Goal: Information Seeking & Learning: Learn about a topic

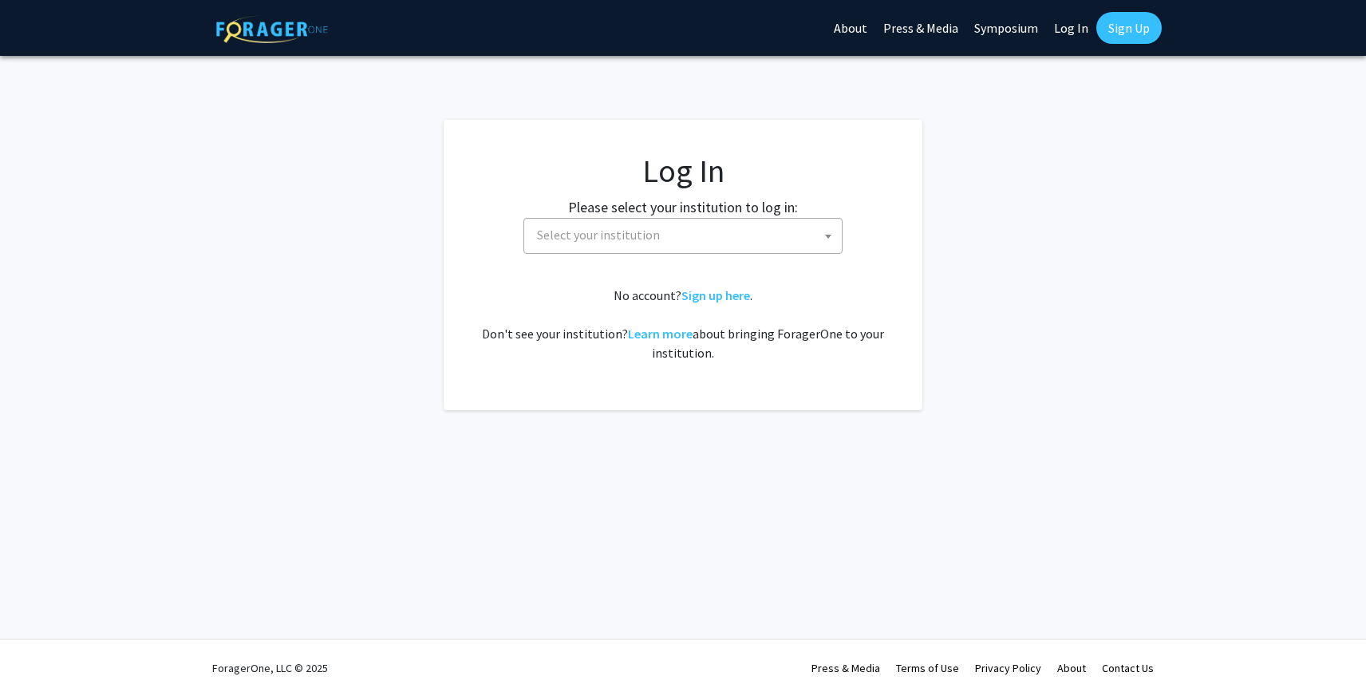
select select
click at [681, 233] on span "Select your institution" at bounding box center [686, 235] width 311 height 33
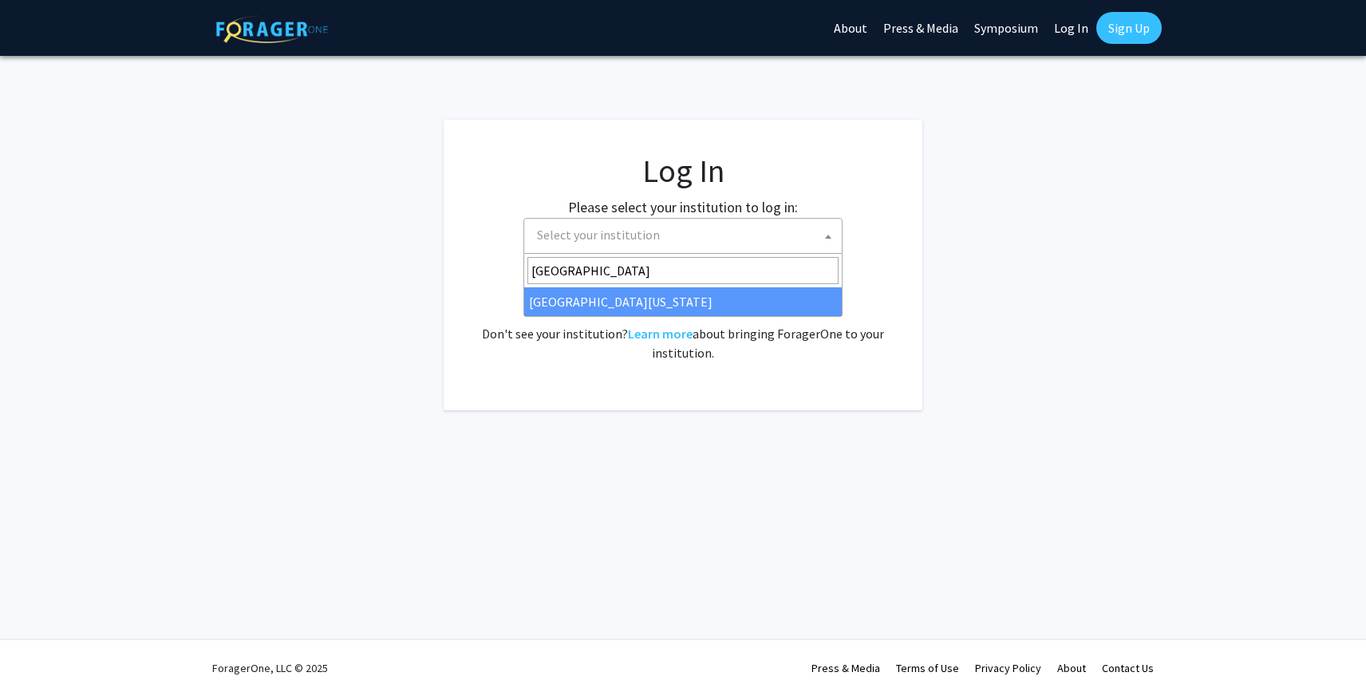
type input "[GEOGRAPHIC_DATA]"
select select "13"
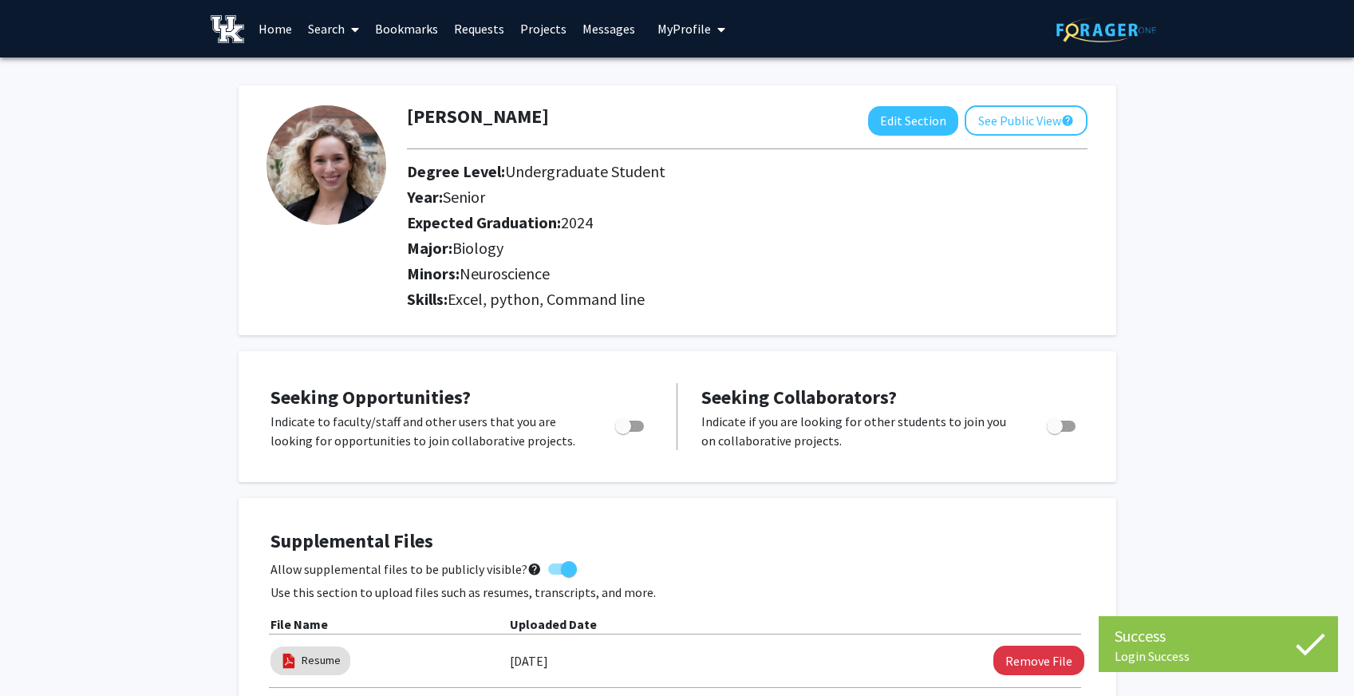
click at [332, 24] on link "Search" at bounding box center [333, 29] width 67 height 56
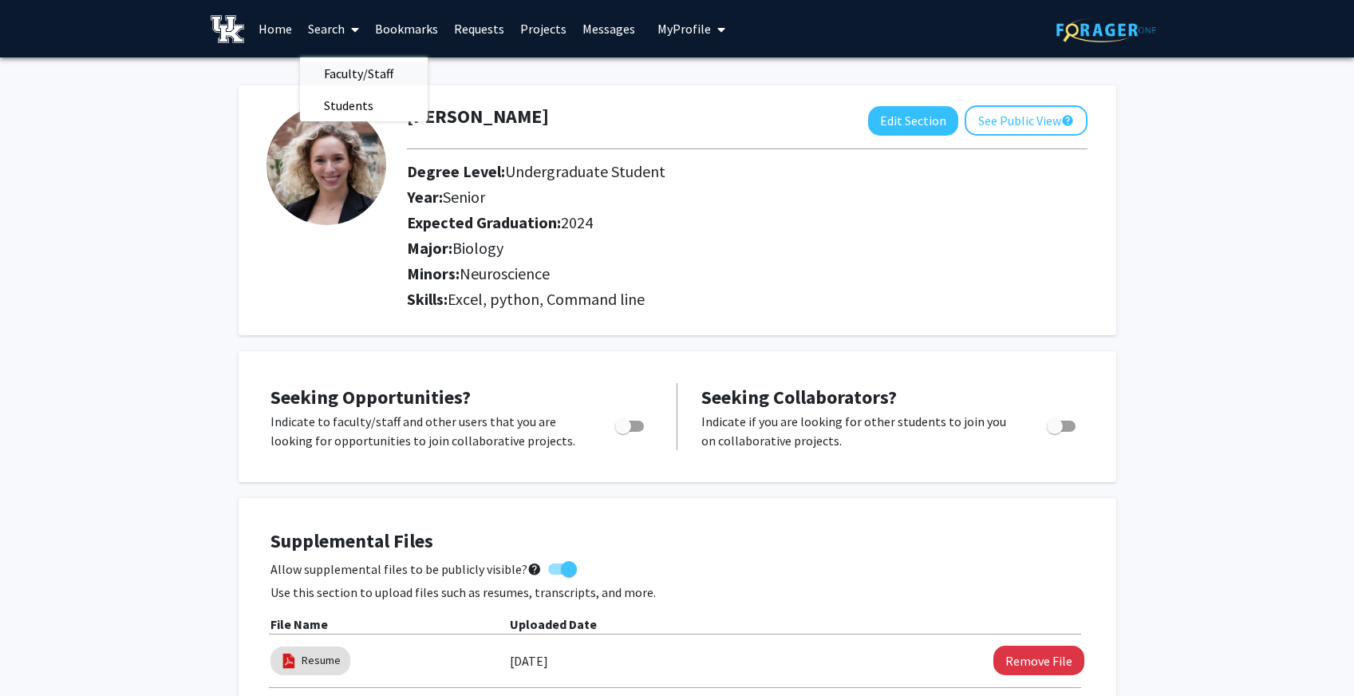
click at [350, 74] on span "Faculty/Staff" at bounding box center [358, 73] width 117 height 32
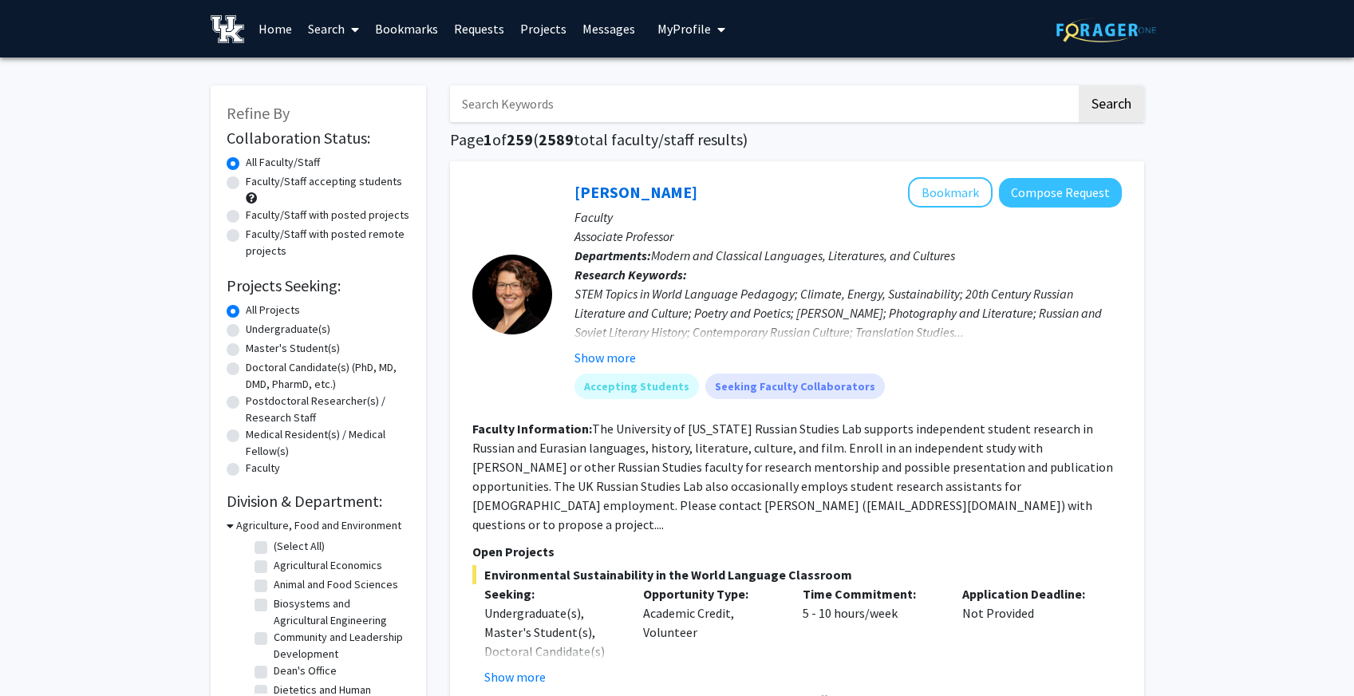
click at [551, 112] on input "Search Keywords" at bounding box center [763, 103] width 626 height 37
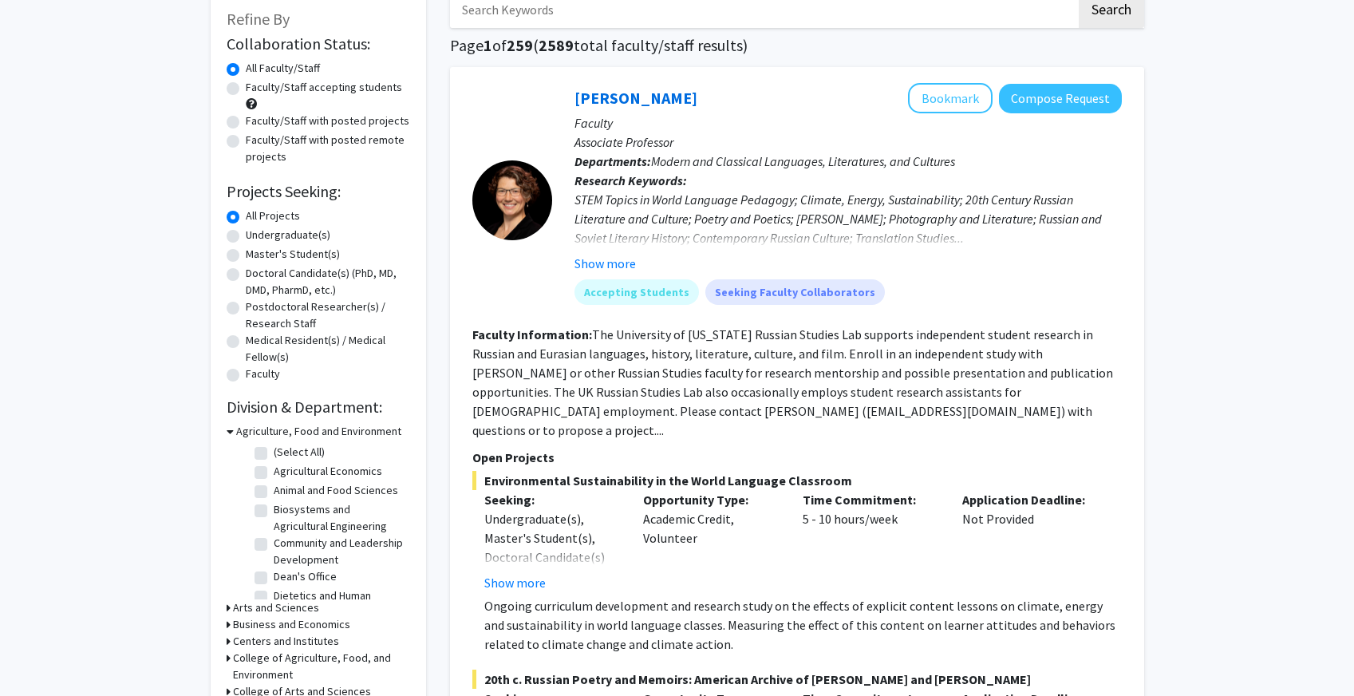
scroll to position [92, 0]
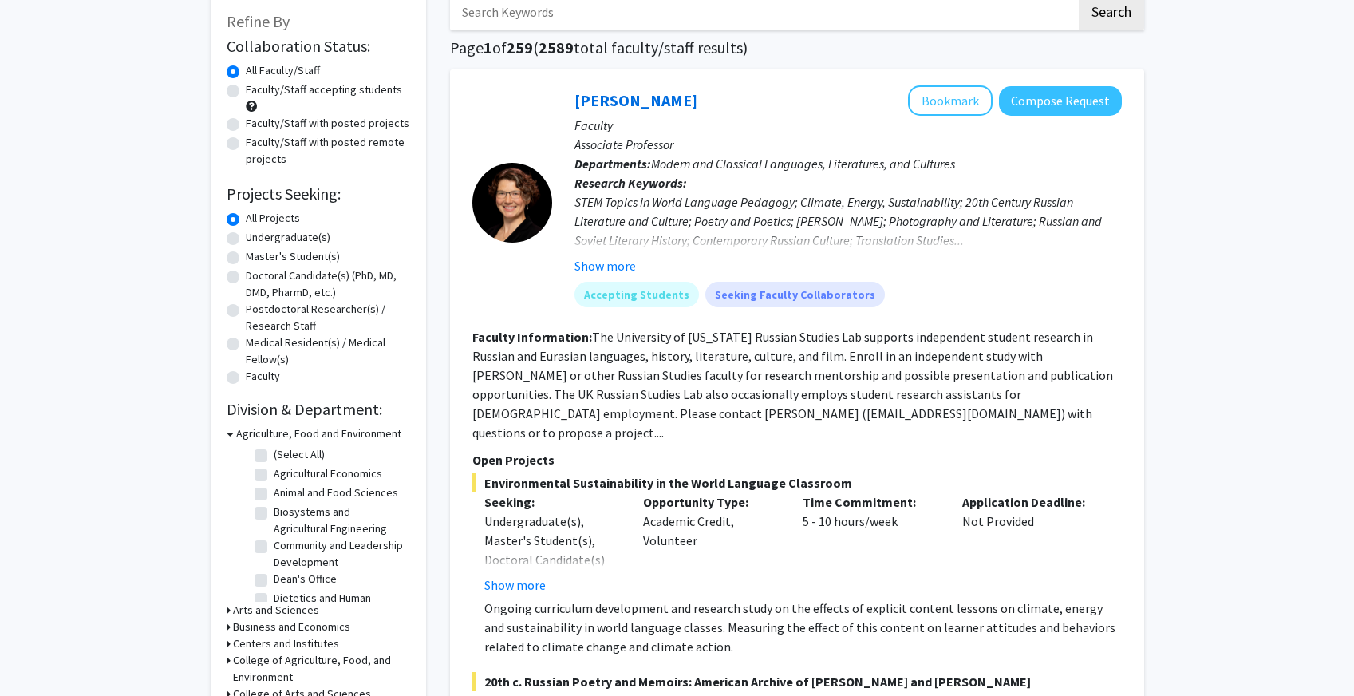
click at [246, 239] on label "Undergraduate(s)" at bounding box center [288, 237] width 85 height 17
click at [246, 239] on input "Undergraduate(s)" at bounding box center [251, 234] width 10 height 10
radio input "true"
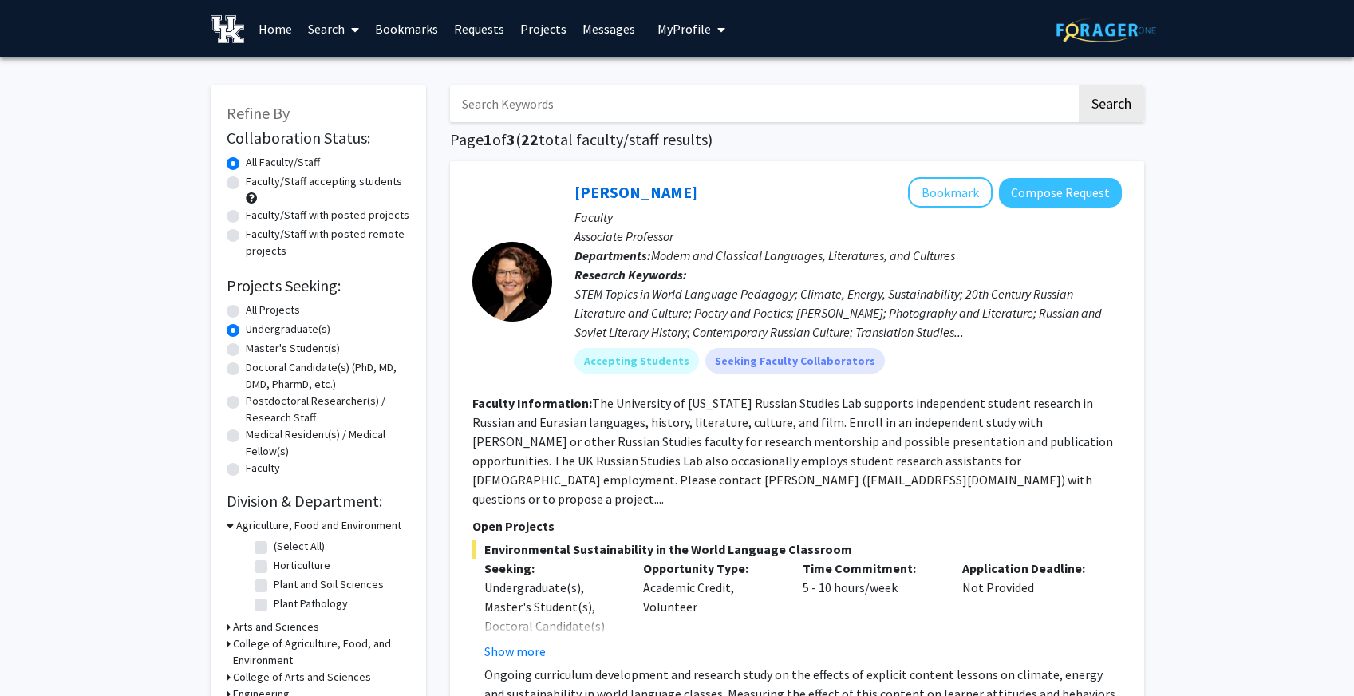
click at [246, 183] on label "Faculty/Staff accepting students" at bounding box center [324, 181] width 156 height 17
click at [246, 183] on input "Faculty/Staff accepting students" at bounding box center [251, 178] width 10 height 10
radio input "true"
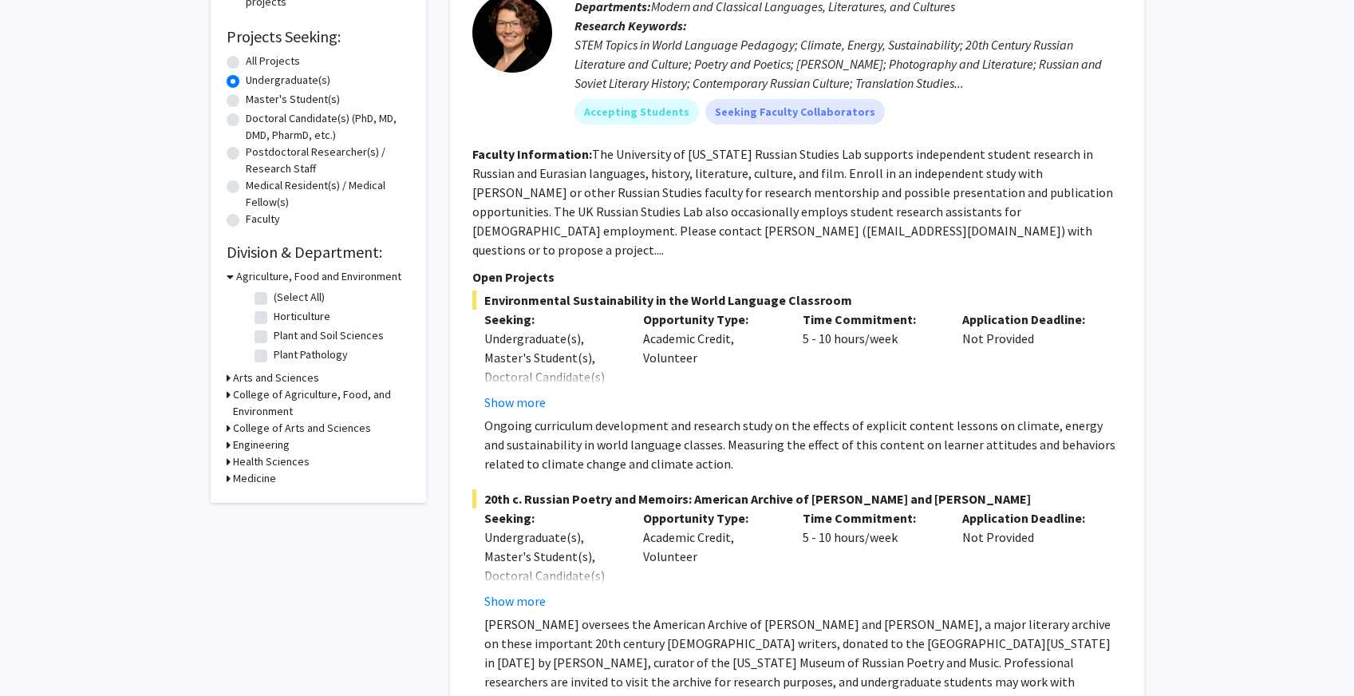
scroll to position [359, 0]
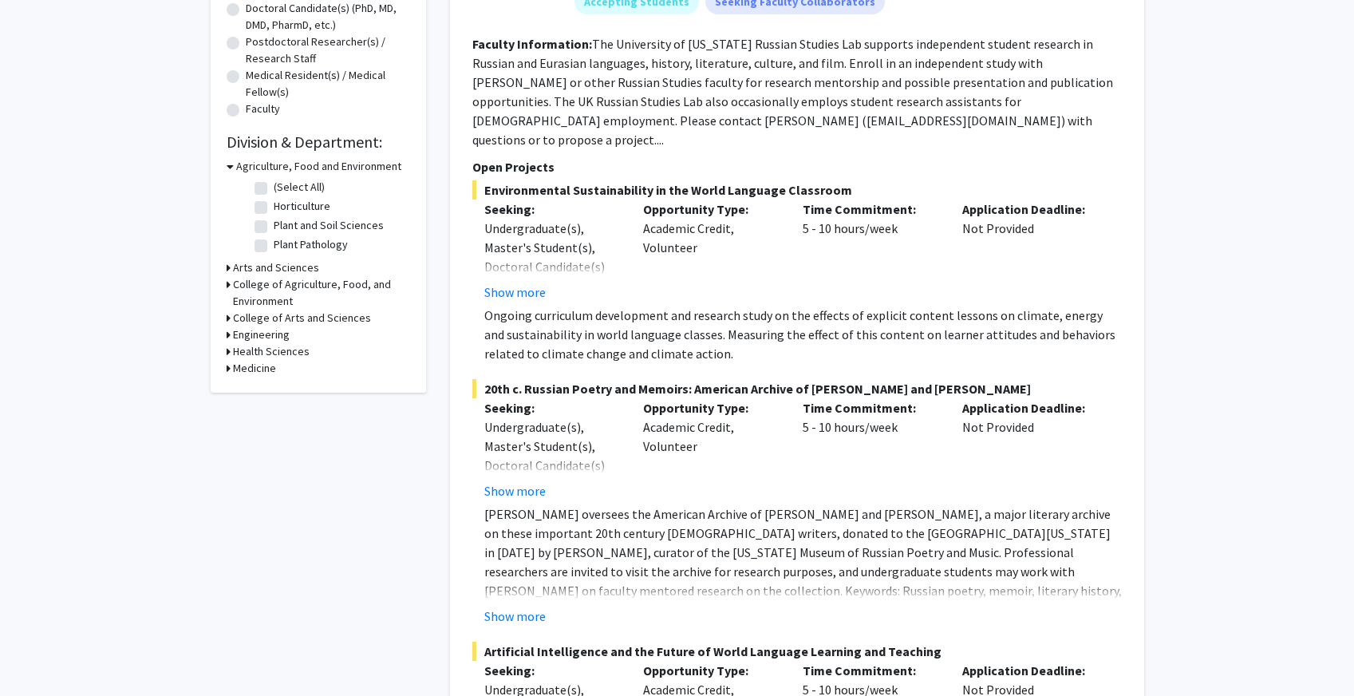
click at [223, 266] on div "Refine By Collaboration Status: Collaboration Status All Faculty/Staff Collabor…" at bounding box center [318, 59] width 215 height 666
click at [227, 266] on icon at bounding box center [229, 267] width 4 height 17
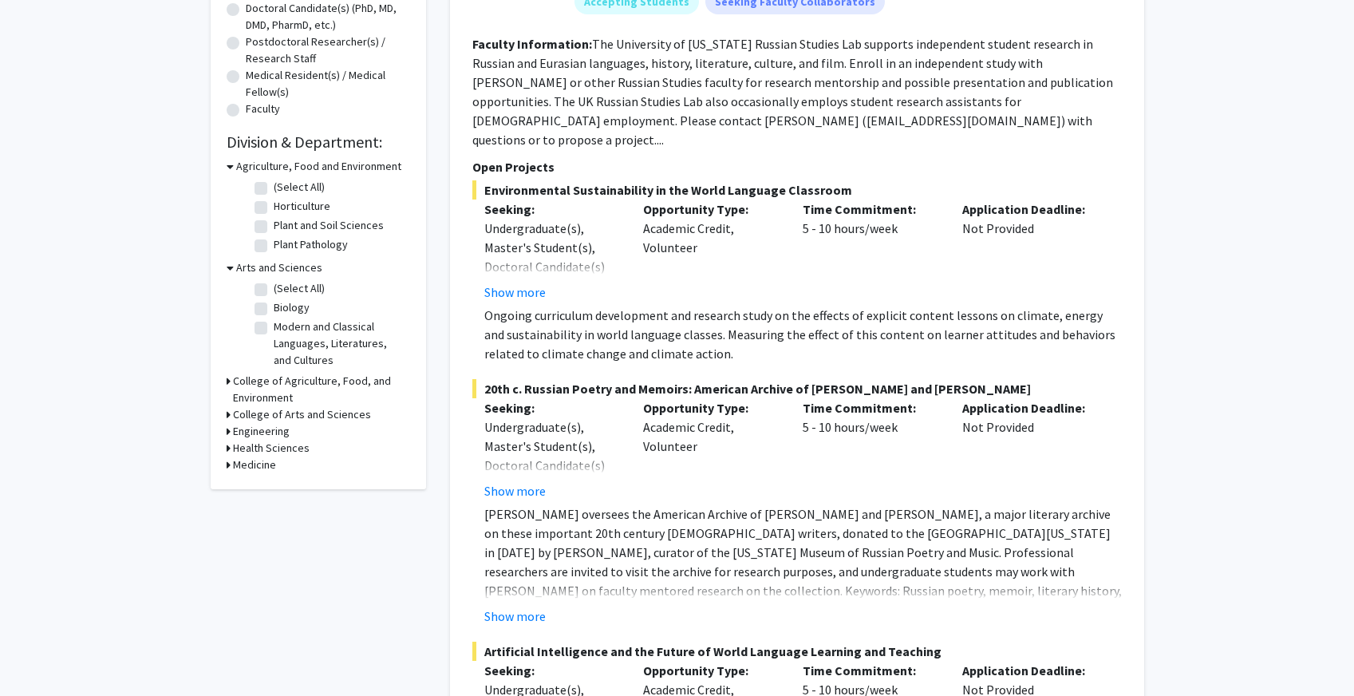
click at [268, 308] on fg-checkbox "Biology Biology" at bounding box center [331, 308] width 152 height 19
click at [274, 306] on label "Biology" at bounding box center [292, 307] width 36 height 17
click at [274, 306] on input "Biology" at bounding box center [279, 304] width 10 height 10
checkbox input "true"
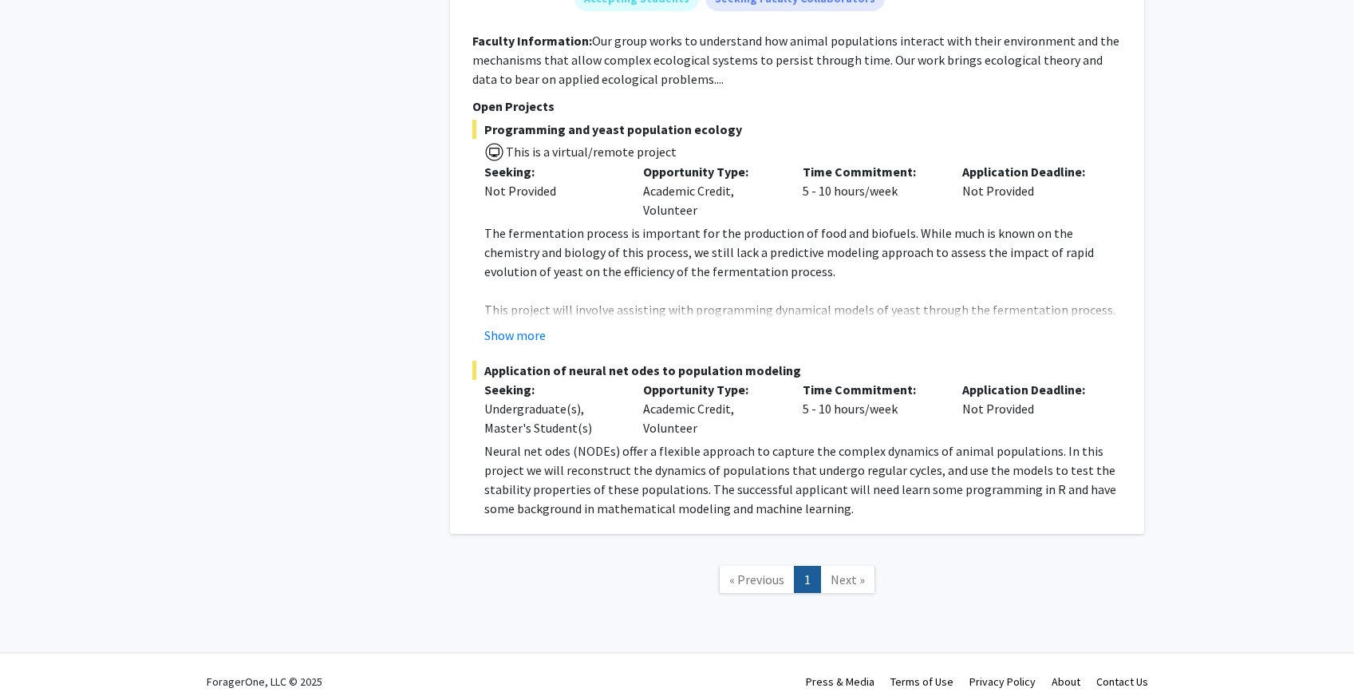
scroll to position [892, 0]
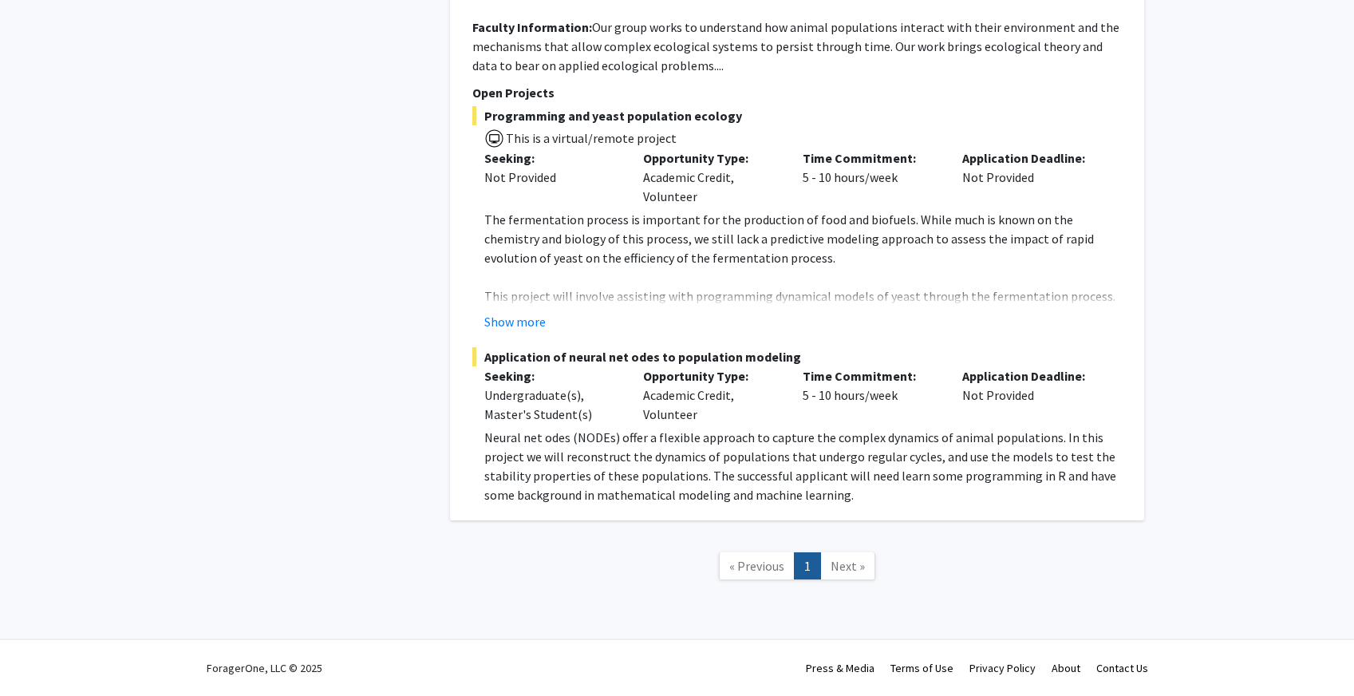
click at [851, 566] on span "Next »" at bounding box center [848, 566] width 34 height 16
click at [841, 562] on span "Next »" at bounding box center [848, 566] width 34 height 16
click at [754, 569] on span "« Previous" at bounding box center [756, 566] width 55 height 16
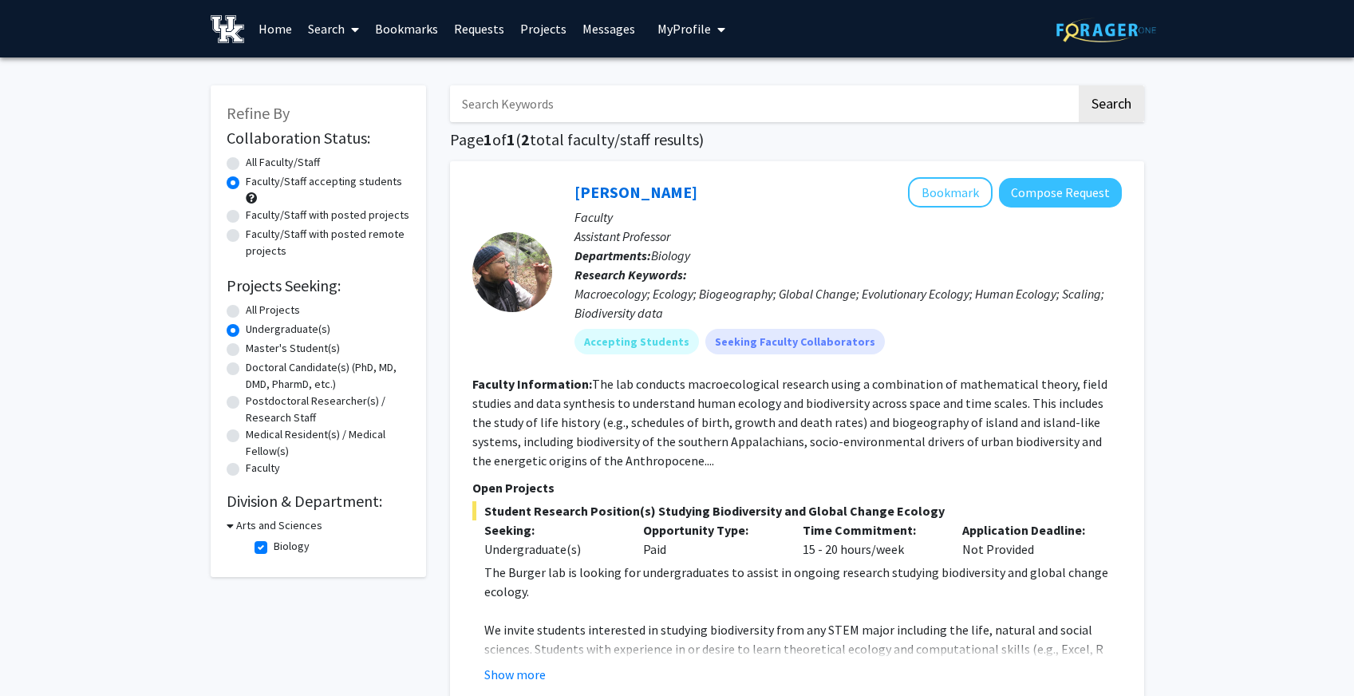
click at [246, 162] on label "All Faculty/Staff" at bounding box center [283, 162] width 74 height 17
click at [246, 162] on input "All Faculty/Staff" at bounding box center [251, 159] width 10 height 10
radio input "true"
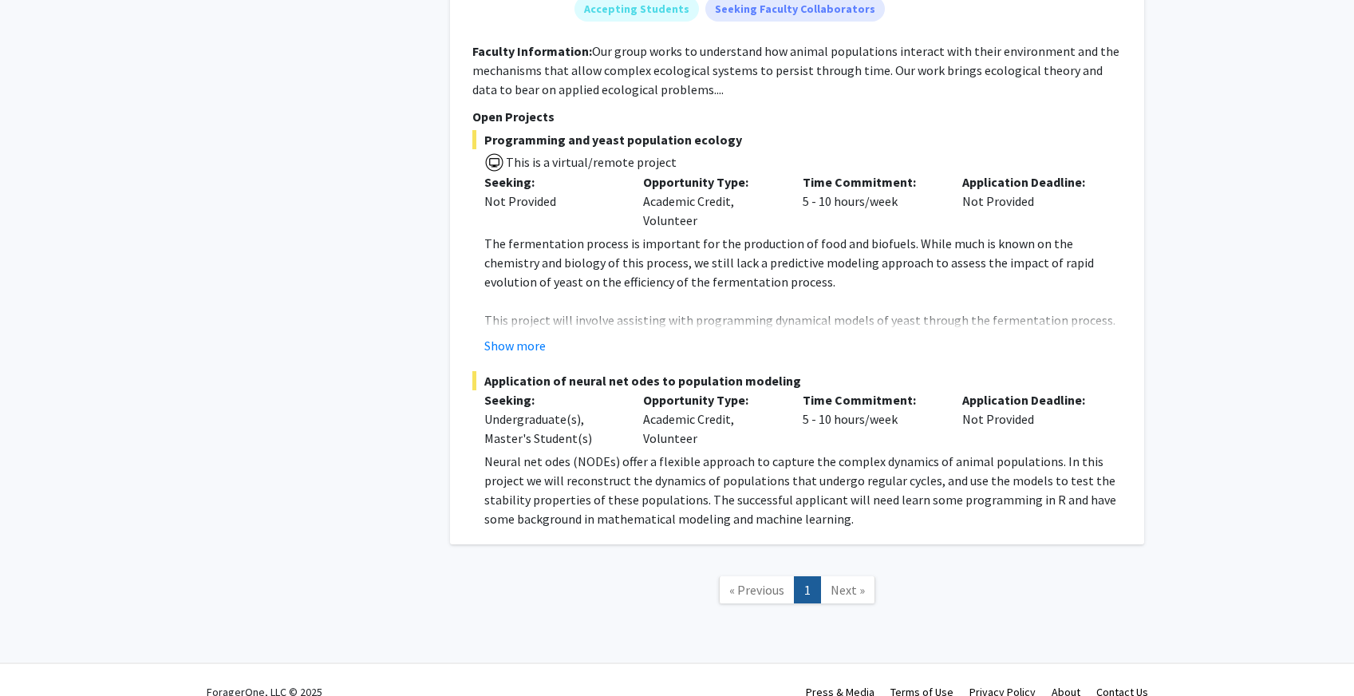
scroll to position [892, 0]
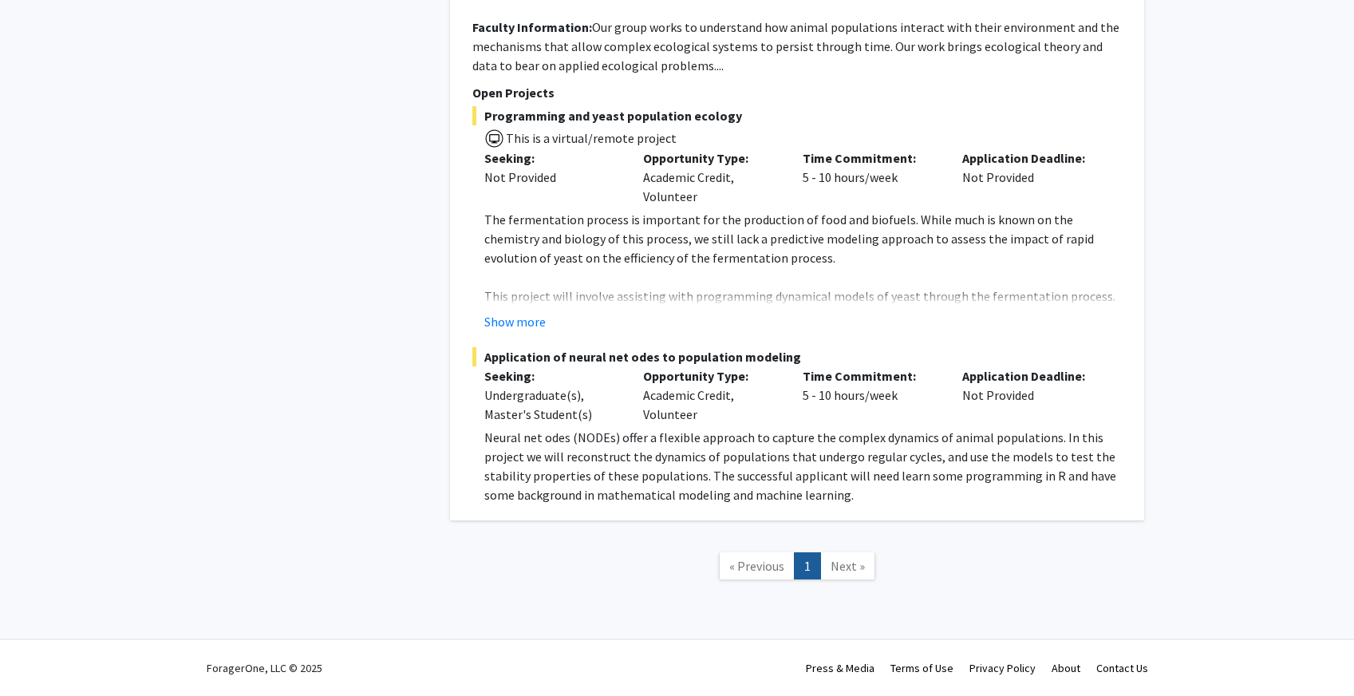
click at [848, 562] on span "Next »" at bounding box center [848, 566] width 34 height 16
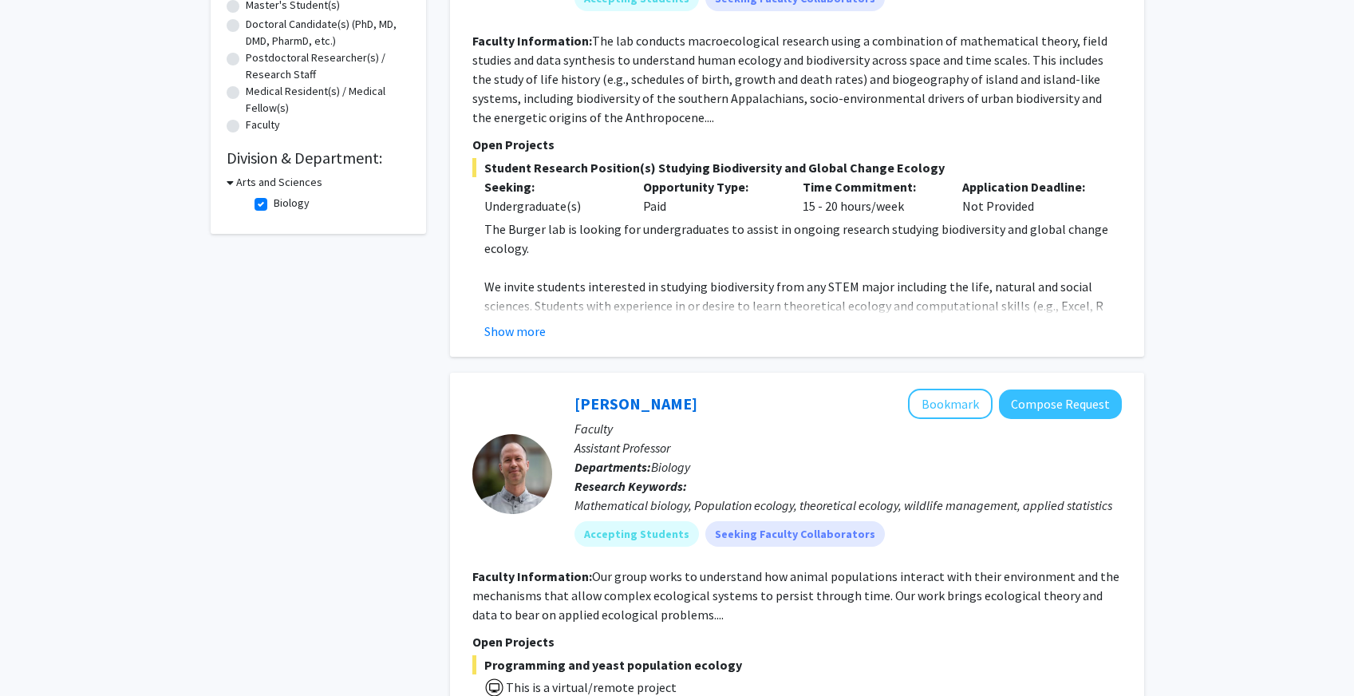
scroll to position [0, 0]
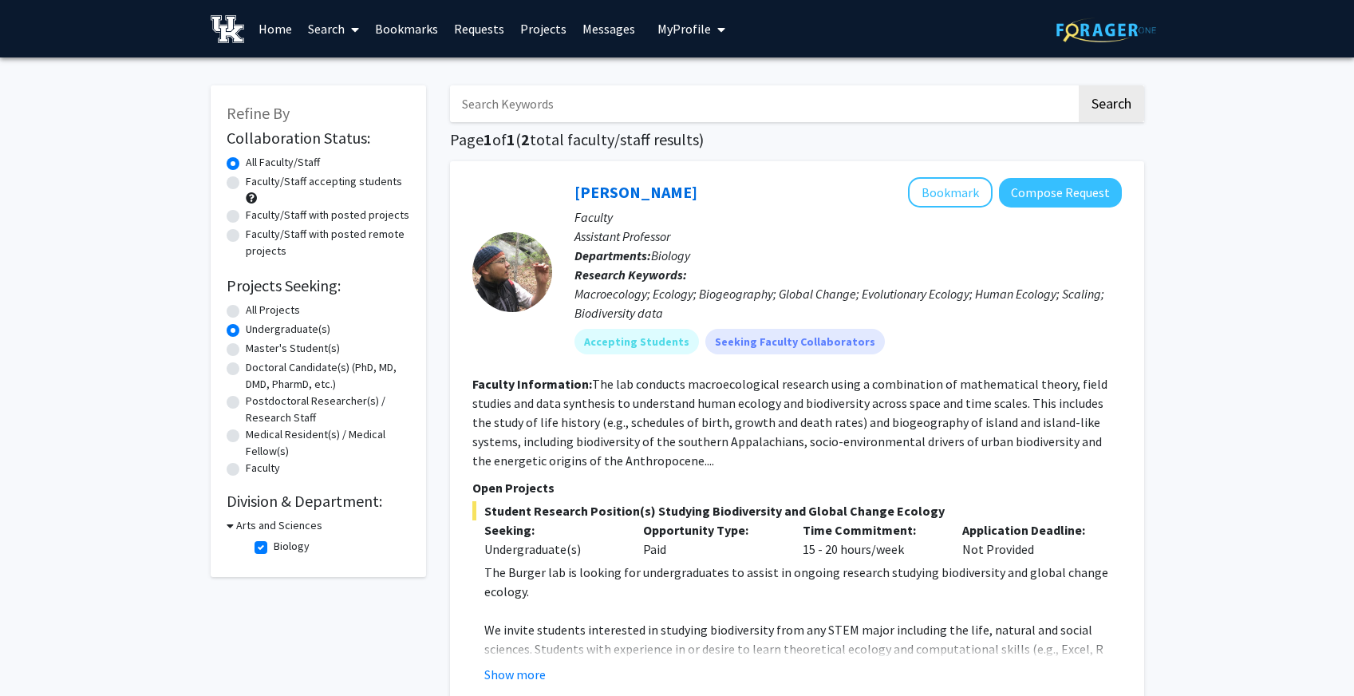
click at [246, 313] on label "All Projects" at bounding box center [273, 310] width 54 height 17
click at [246, 312] on input "All Projects" at bounding box center [251, 307] width 10 height 10
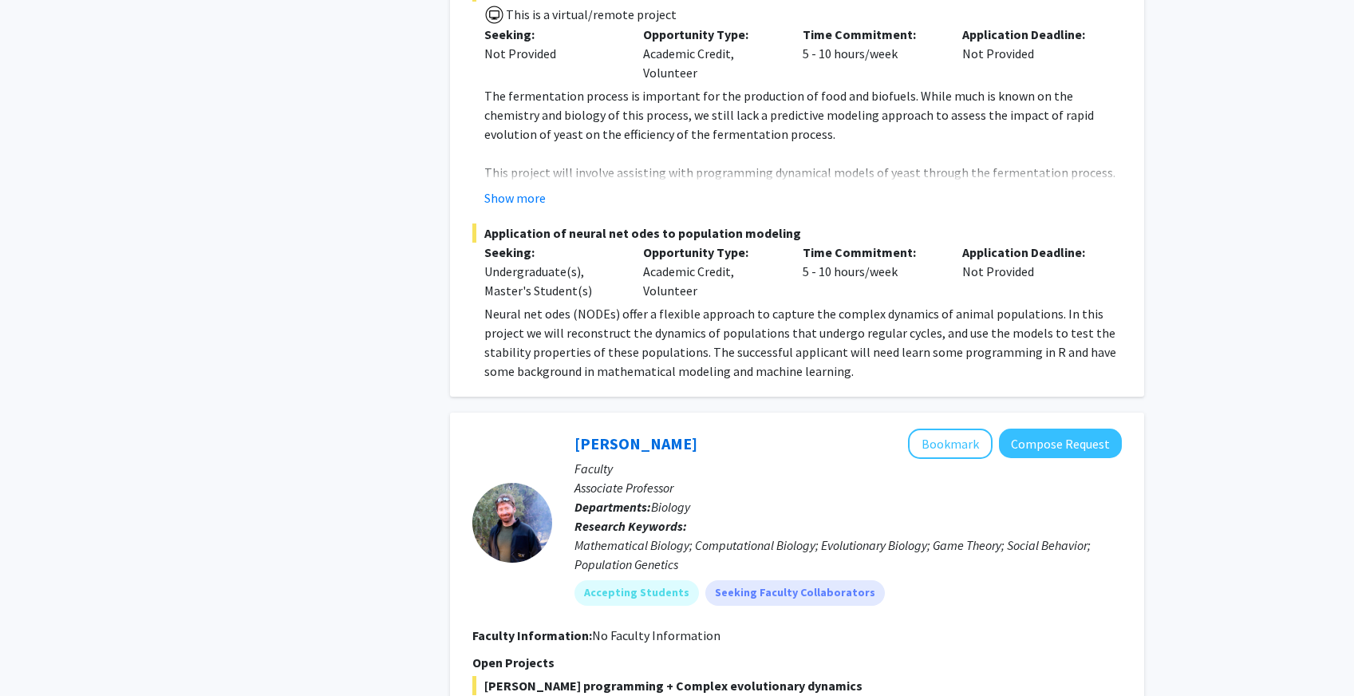
scroll to position [2346, 0]
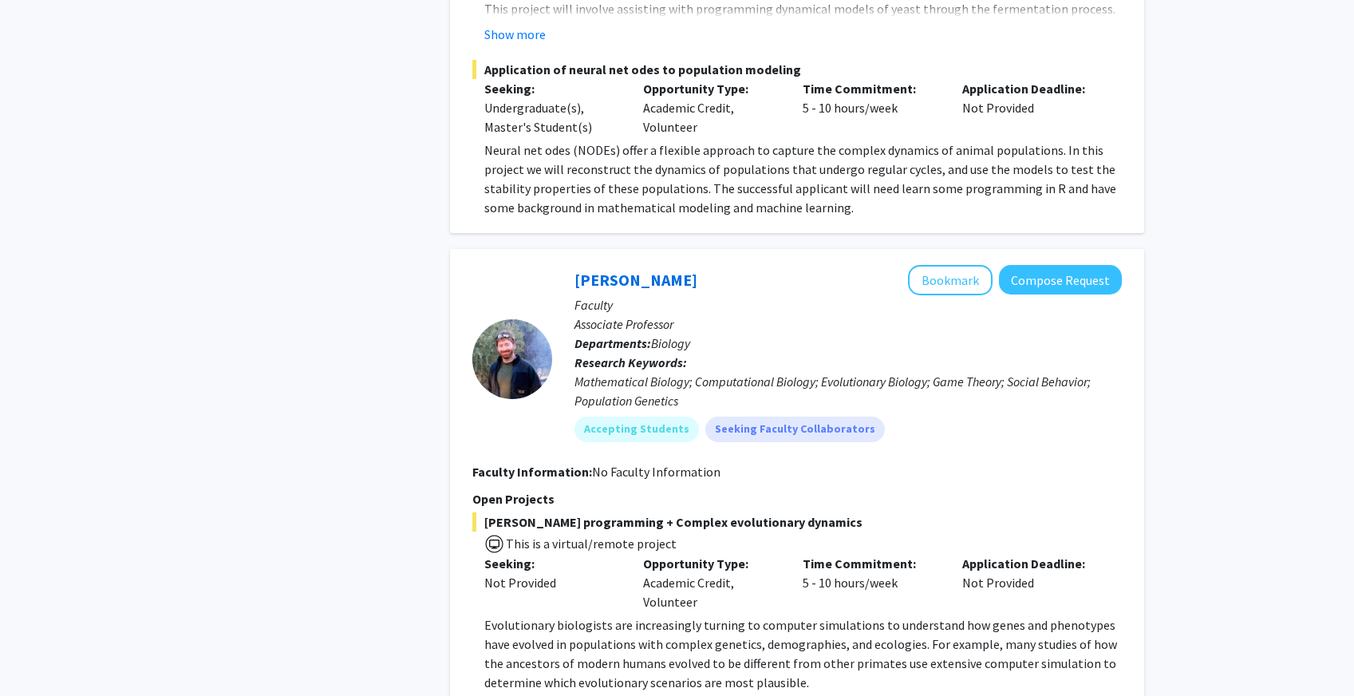
drag, startPoint x: 712, startPoint y: 312, endPoint x: 831, endPoint y: 306, distance: 119.0
click at [831, 372] on div "Mathematical Biology; Computational Biology; Evolutionary Biology; Game Theory;…" at bounding box center [847, 391] width 547 height 38
drag, startPoint x: 691, startPoint y: 303, endPoint x: 823, endPoint y: 308, distance: 131.7
click at [823, 372] on div "Mathematical Biology; Computational Biology; Evolutionary Biology; Game Theory;…" at bounding box center [847, 391] width 547 height 38
click at [740, 554] on div "Opportunity Type: Academic Credit, Volunteer" at bounding box center [711, 582] width 160 height 57
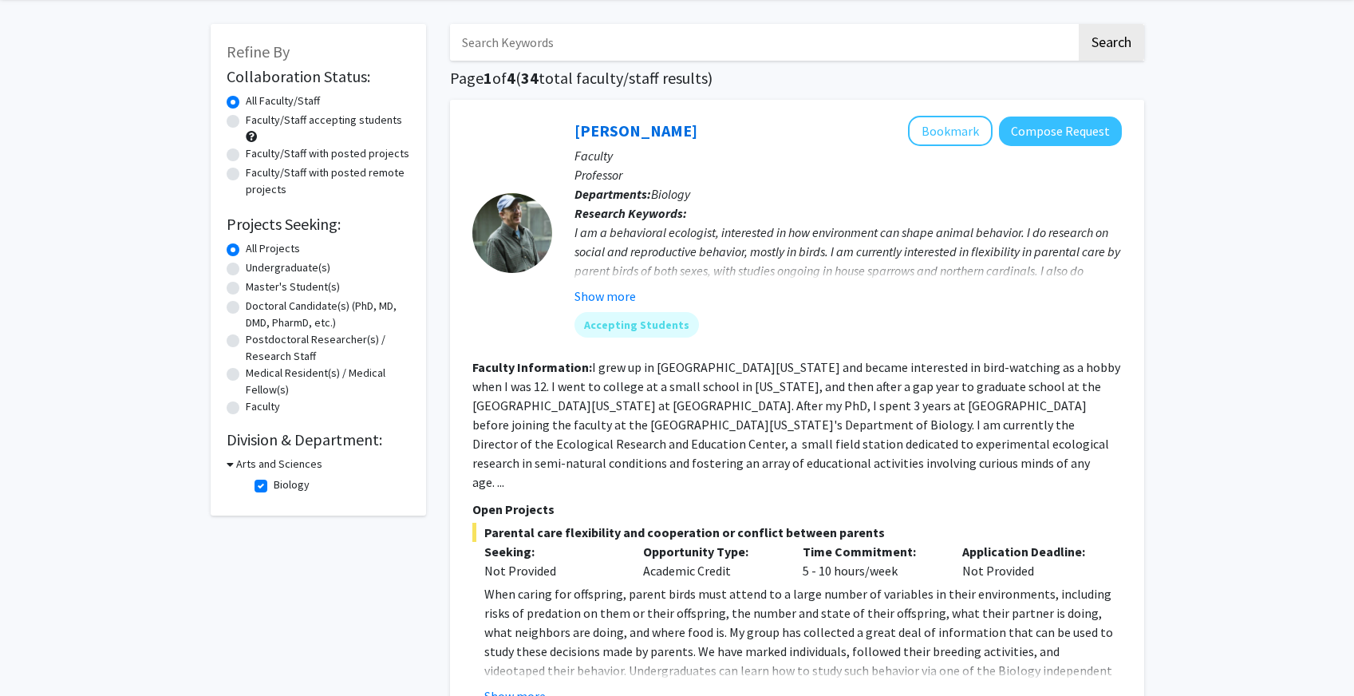
scroll to position [0, 0]
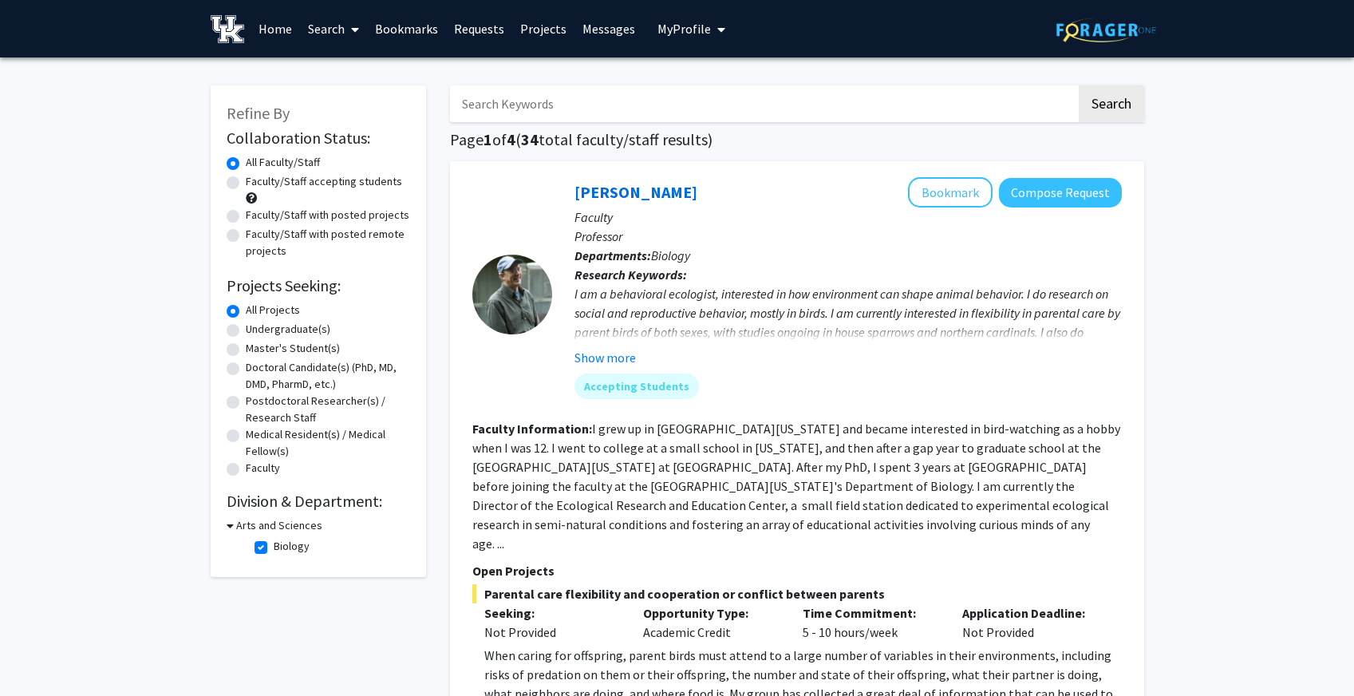
radio input "false"
radio input "true"
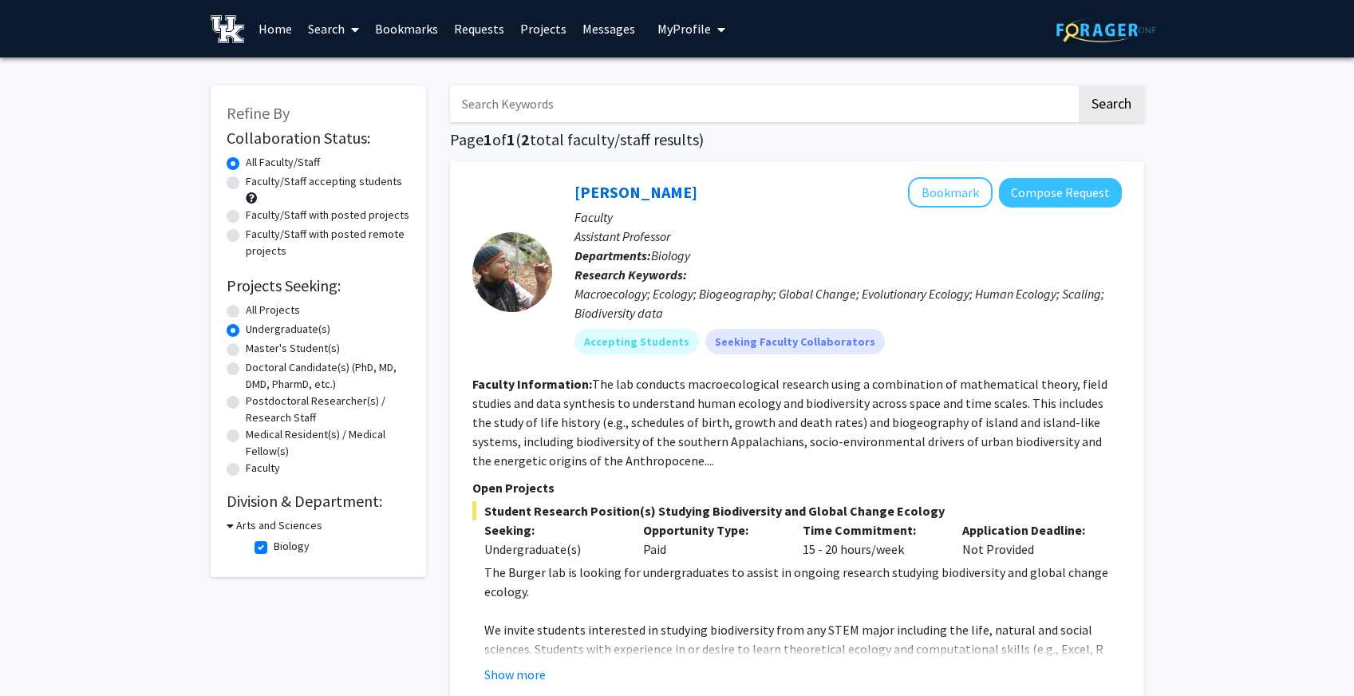
radio input "false"
radio input "true"
checkbox input "false"
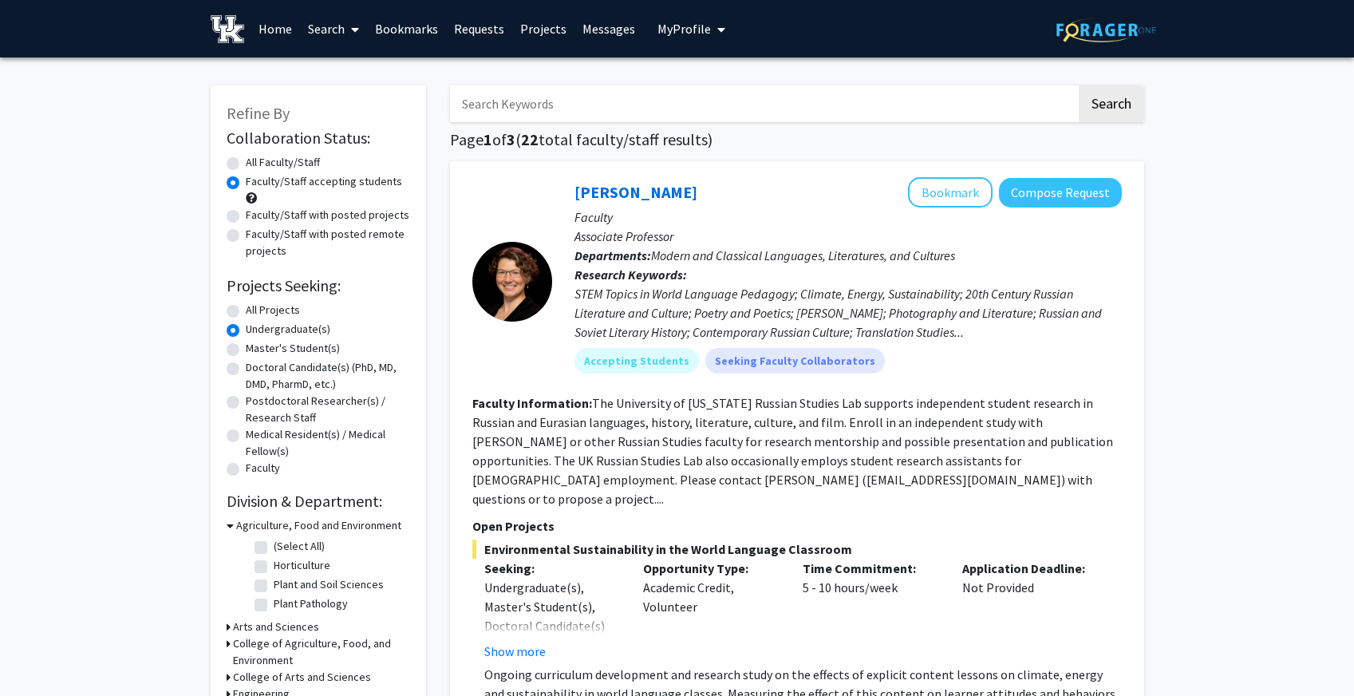
radio input "true"
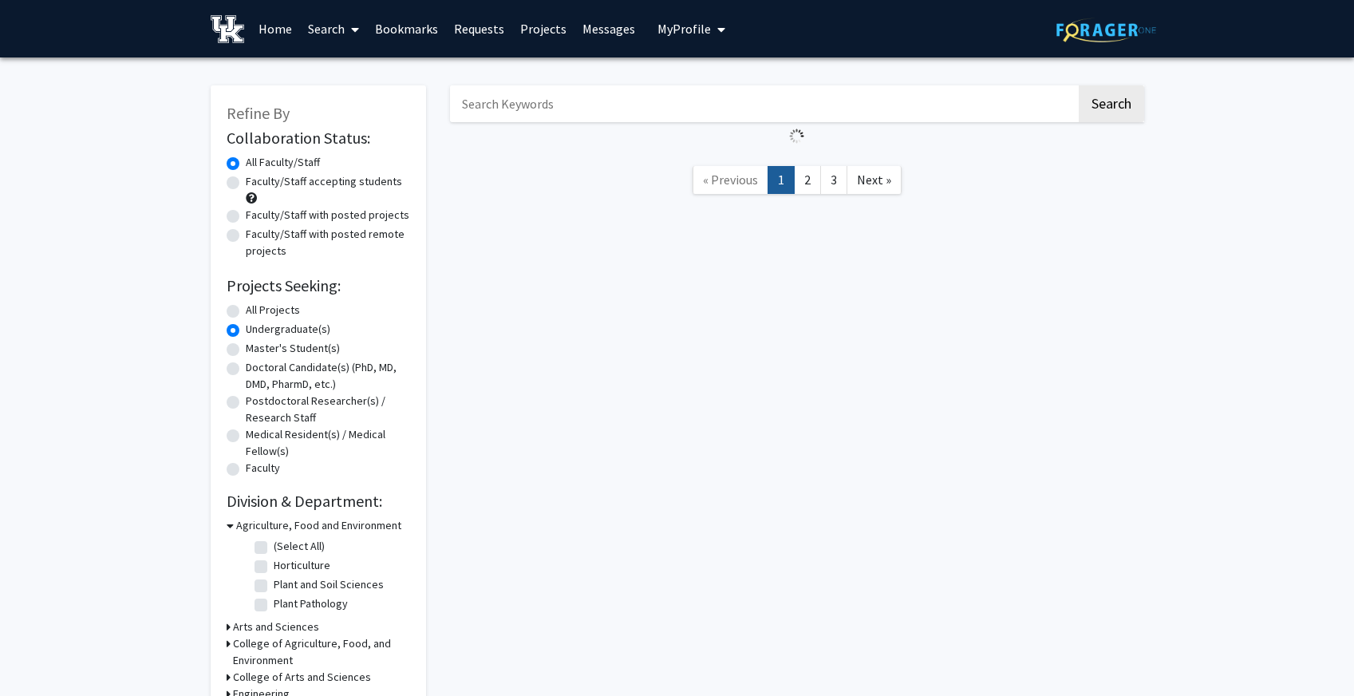
radio input "true"
